Goal: Check status: Check status

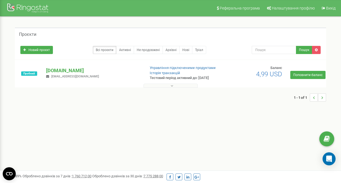
click at [176, 86] on button at bounding box center [171, 86] width 54 height 4
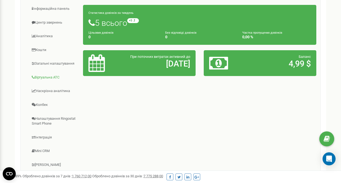
scroll to position [109, 0]
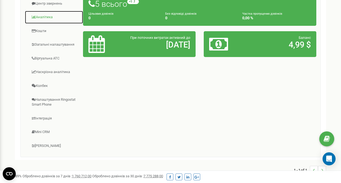
click at [50, 18] on link "Аналiтика" at bounding box center [54, 17] width 59 height 13
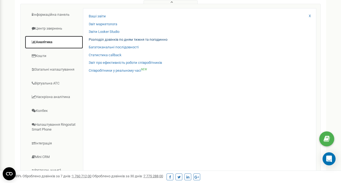
scroll to position [54, 0]
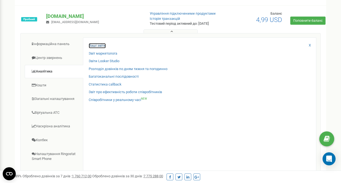
click at [102, 44] on link "Ваші звіти" at bounding box center [97, 45] width 17 height 5
